Goal: Transaction & Acquisition: Purchase product/service

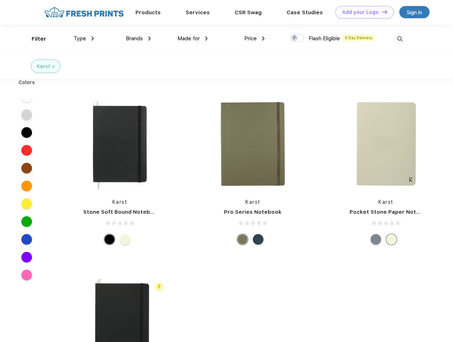
click at [362, 12] on link "Add your Logo Design Tool" at bounding box center [365, 12] width 59 height 12
click at [0, 0] on div "Design Tool" at bounding box center [0, 0] width 0 height 0
click at [382, 12] on link "Add your Logo Design Tool" at bounding box center [365, 12] width 59 height 12
click at [34, 39] on div "Filter" at bounding box center [39, 39] width 15 height 8
click at [84, 38] on span "Type" at bounding box center [80, 38] width 12 height 6
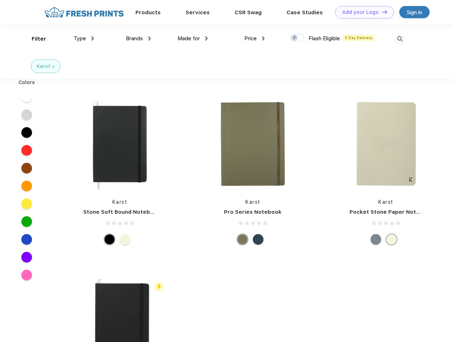
click at [138, 38] on span "Brands" at bounding box center [134, 38] width 17 height 6
click at [193, 38] on span "Made for" at bounding box center [189, 38] width 22 height 6
click at [255, 38] on span "Price" at bounding box center [250, 38] width 12 height 6
click at [297, 38] on div at bounding box center [297, 38] width 14 height 8
click at [295, 38] on input "checkbox" at bounding box center [292, 35] width 5 height 5
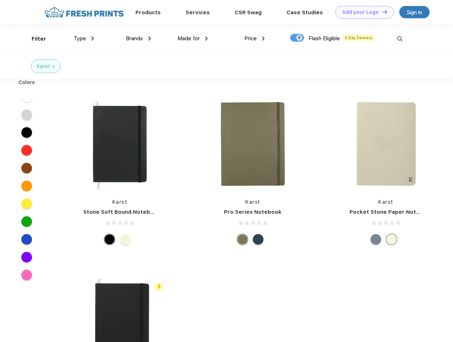
click at [400, 39] on img at bounding box center [400, 39] width 12 height 12
